Goal: Task Accomplishment & Management: Use online tool/utility

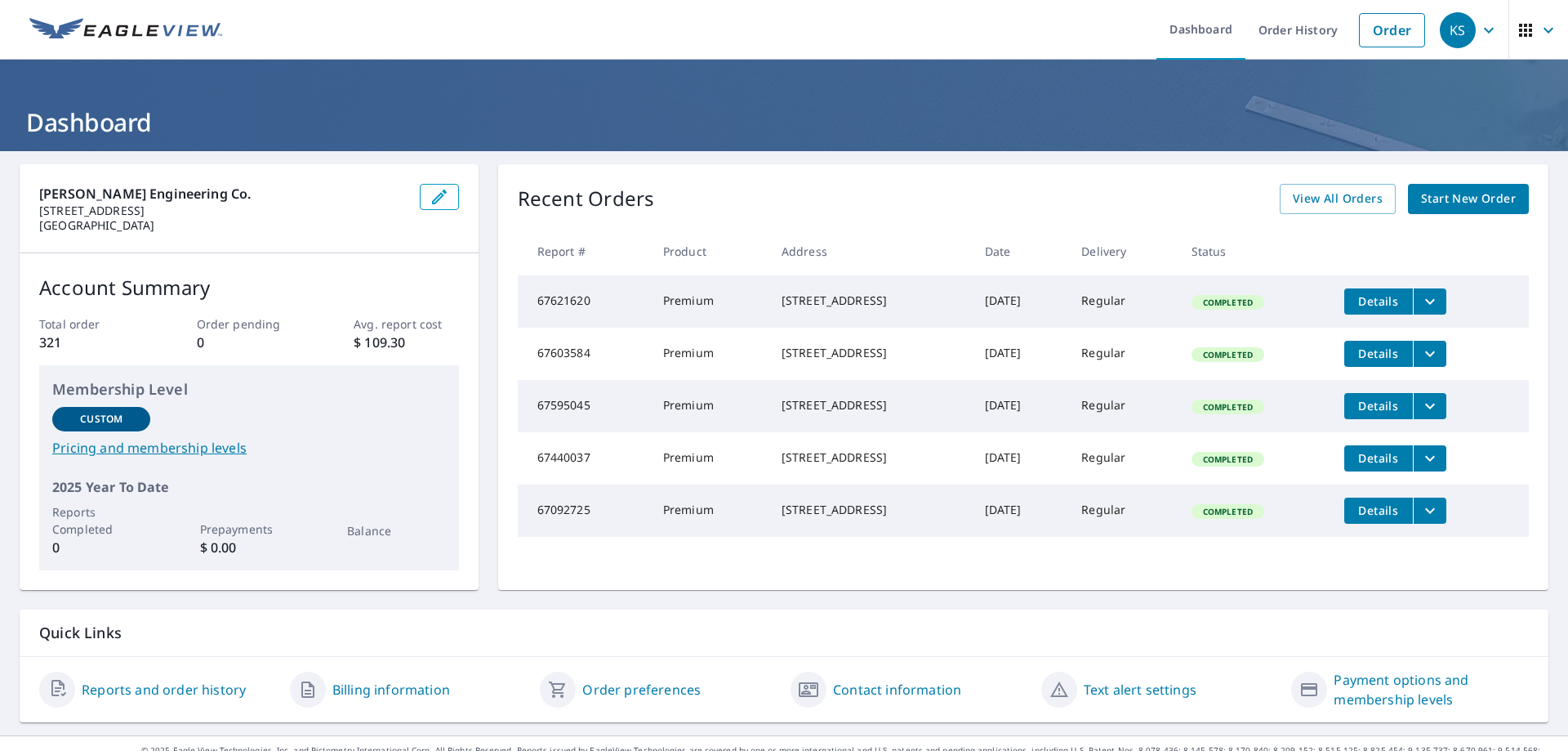
click at [1428, 194] on span "Start New Order" at bounding box center [1468, 199] width 95 height 20
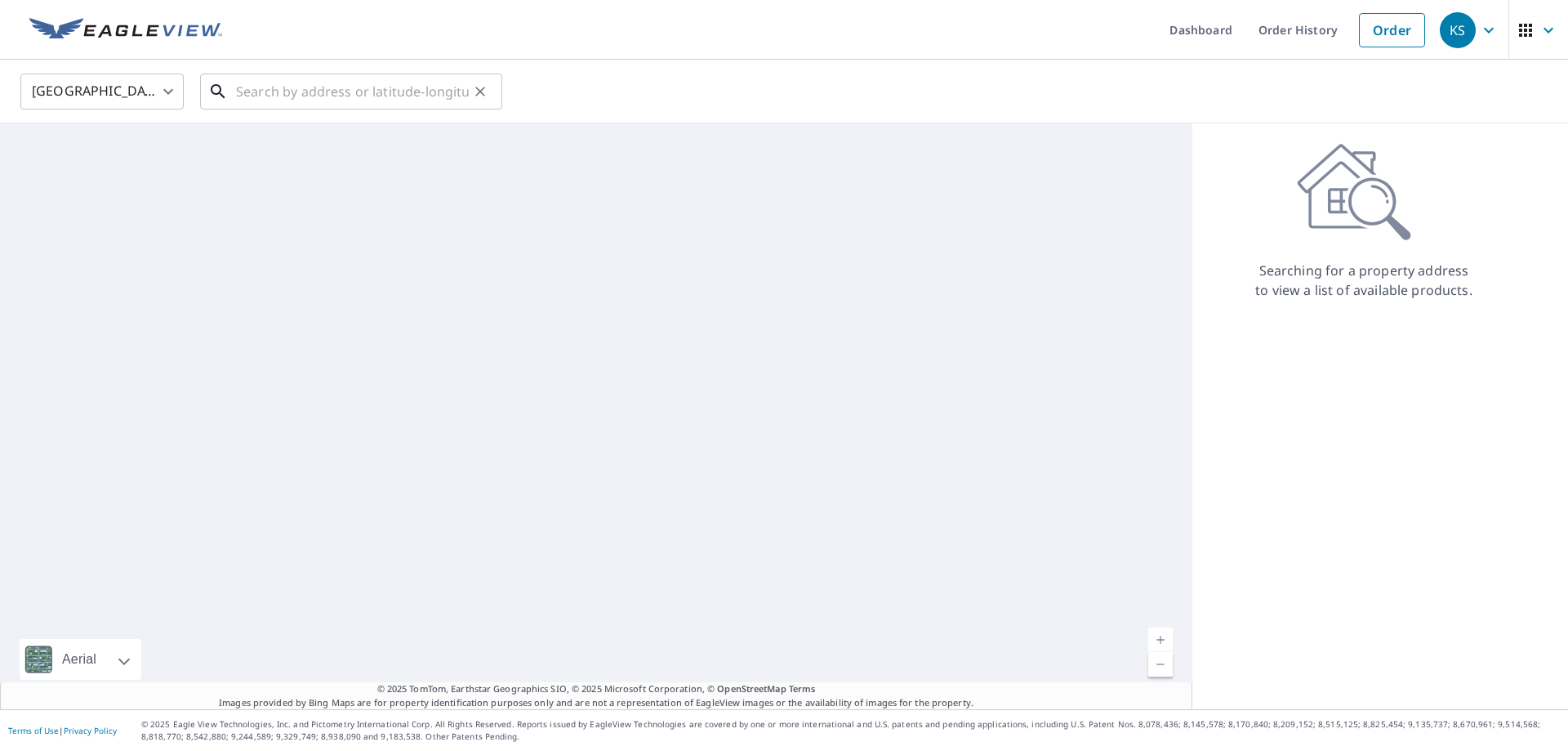
click at [419, 91] on input "text" at bounding box center [352, 91] width 233 height 46
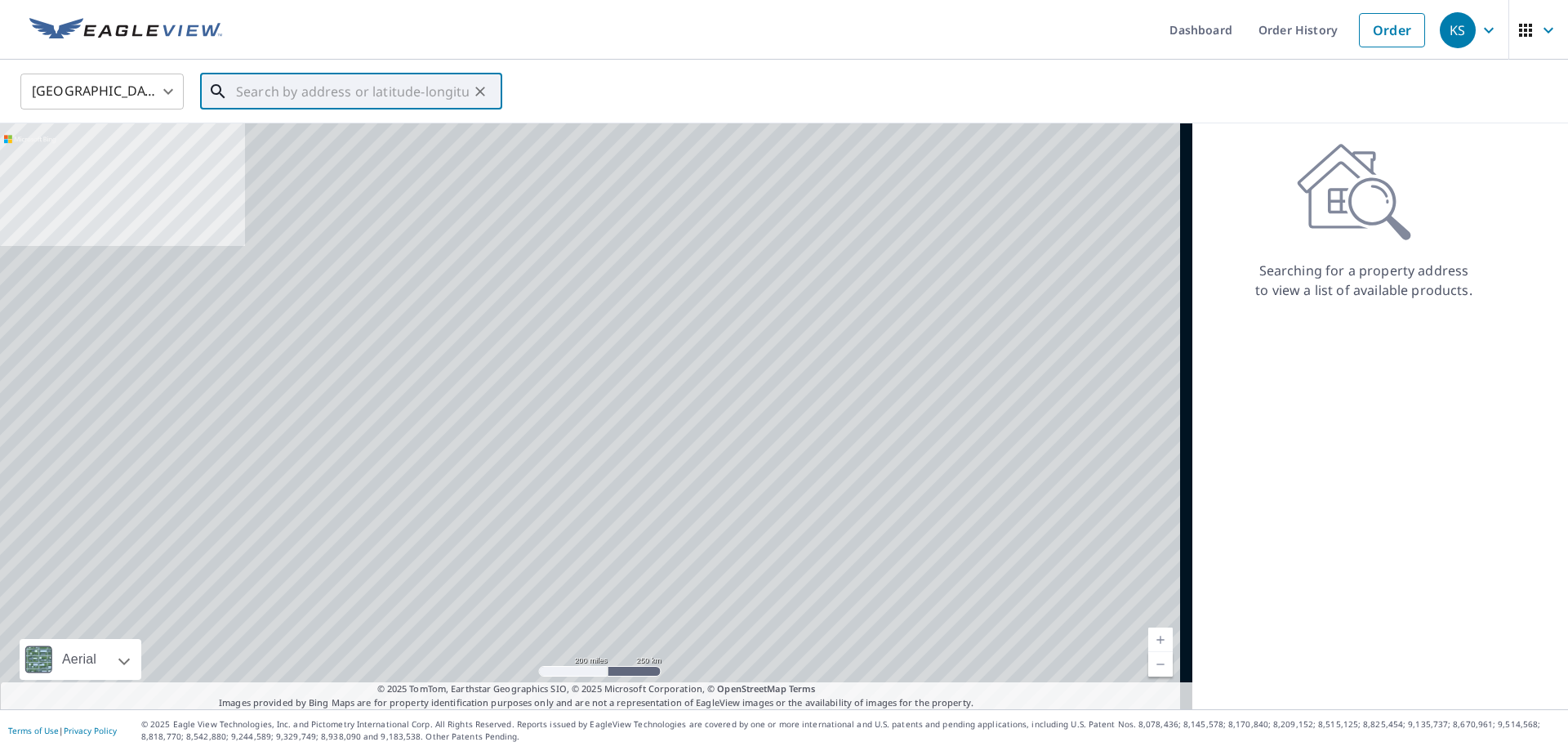
paste input "00253955GA"
type input "00253955GA"
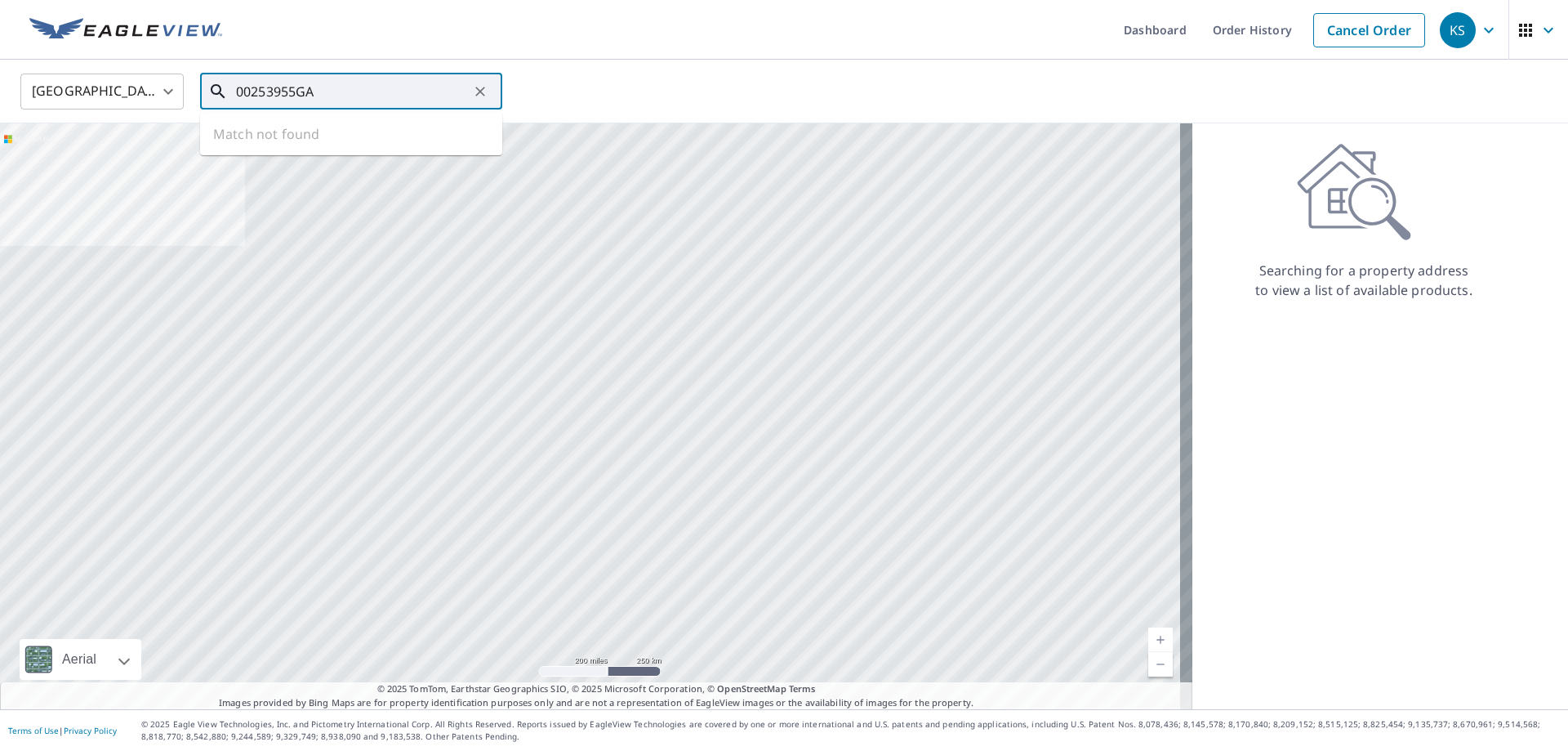
drag, startPoint x: 371, startPoint y: 90, endPoint x: 140, endPoint y: 74, distance: 231.6
click at [140, 74] on div "United States US ​ 00253955GA ​ Match not found" at bounding box center [778, 90] width 1540 height 38
click at [405, 77] on input "text" at bounding box center [352, 91] width 233 height 46
paste input "[STREET_ADDRESS][PERSON_NAME]"
click at [318, 142] on span "[STREET_ADDRESS][PERSON_NAME]" at bounding box center [361, 139] width 257 height 20
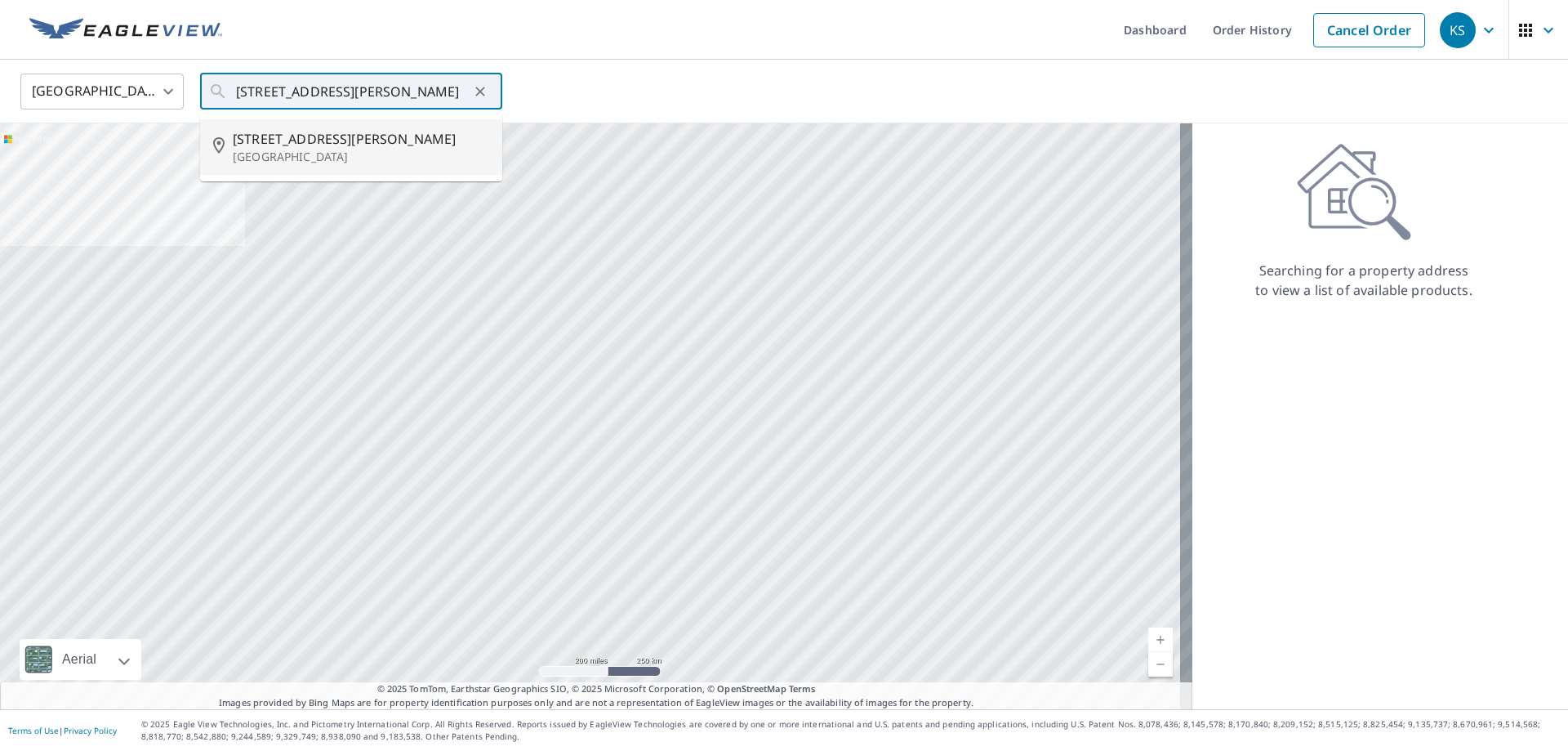
type input "[STREET_ADDRESS][PERSON_NAME]"
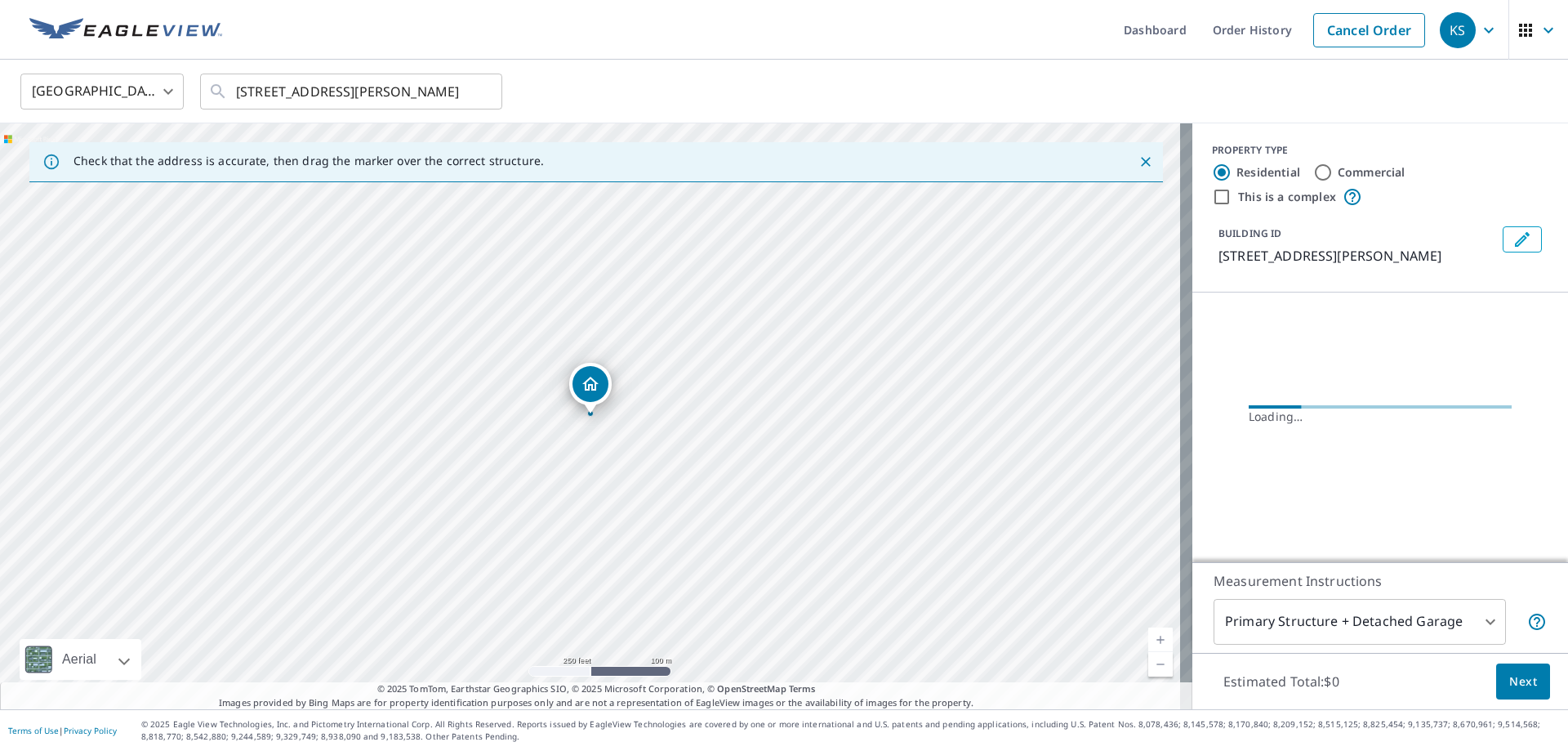
click at [1148, 638] on link "Current Level 17, Zoom In" at bounding box center [1160, 639] width 24 height 24
click at [1148, 638] on link "Current Level 18, Zoom In" at bounding box center [1160, 639] width 24 height 24
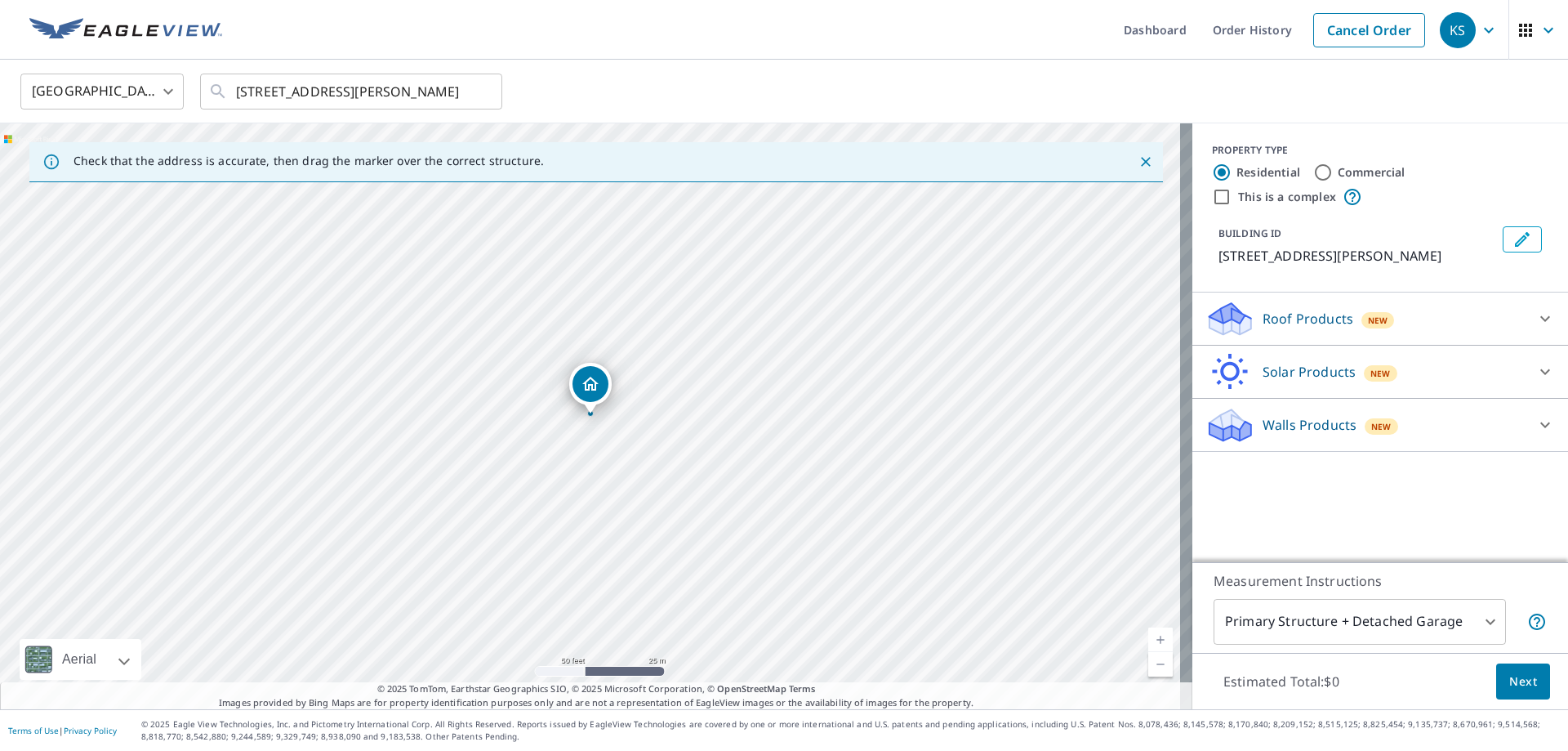
click at [1148, 638] on link "Current Level 19, Zoom In" at bounding box center [1160, 639] width 24 height 24
click at [1148, 638] on link "Current Level 20, Zoom In Disabled" at bounding box center [1160, 639] width 24 height 24
